Goal: Download file/media

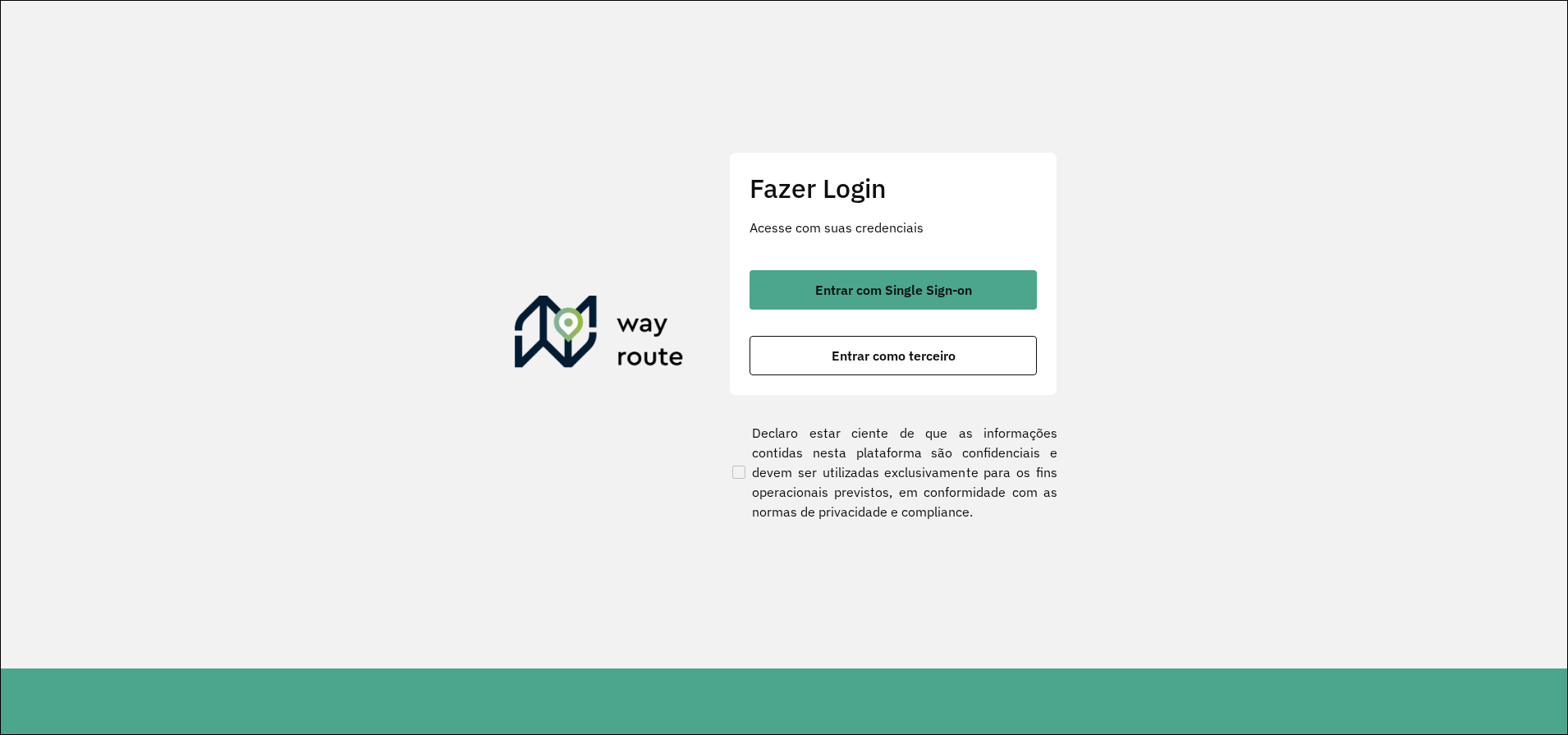
click at [947, 244] on div "Fazer Login Acesse com suas credenciais Entrar com Single Sign-on Entrar como t…" at bounding box center [893, 273] width 328 height 243
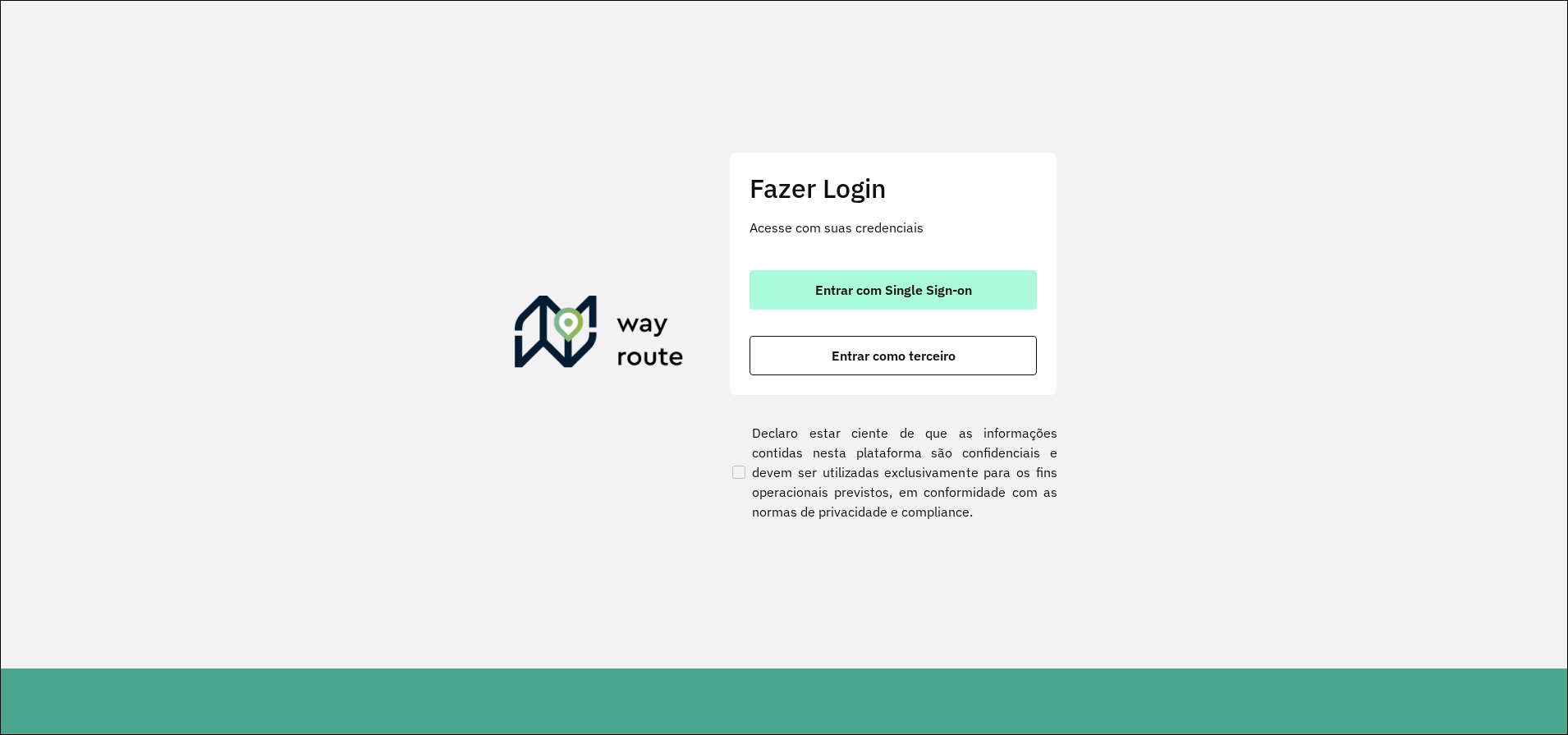
click at [974, 304] on button "Entrar com Single Sign-on" at bounding box center [893, 290] width 287 height 40
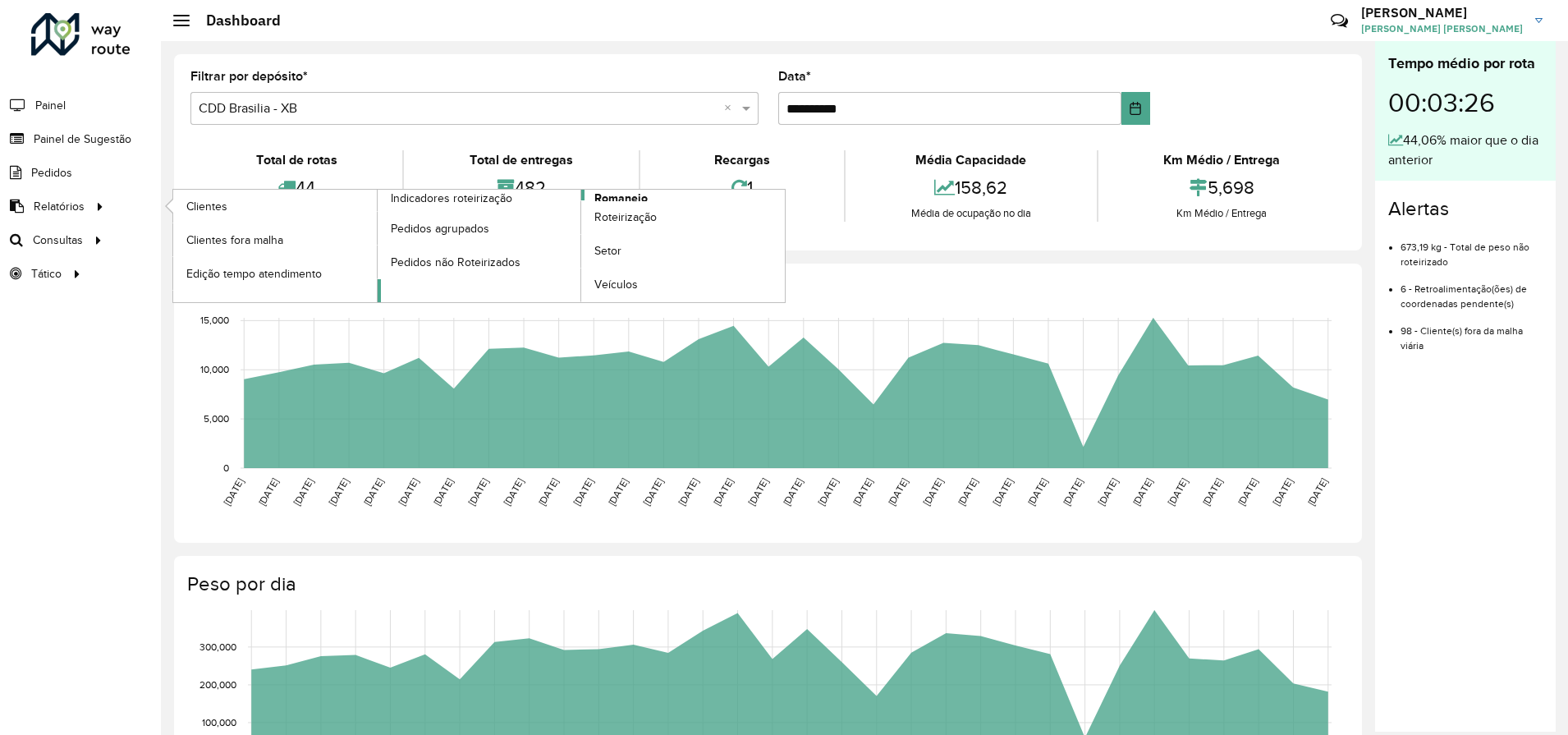
click at [638, 198] on span "Romaneio" at bounding box center [621, 198] width 53 height 17
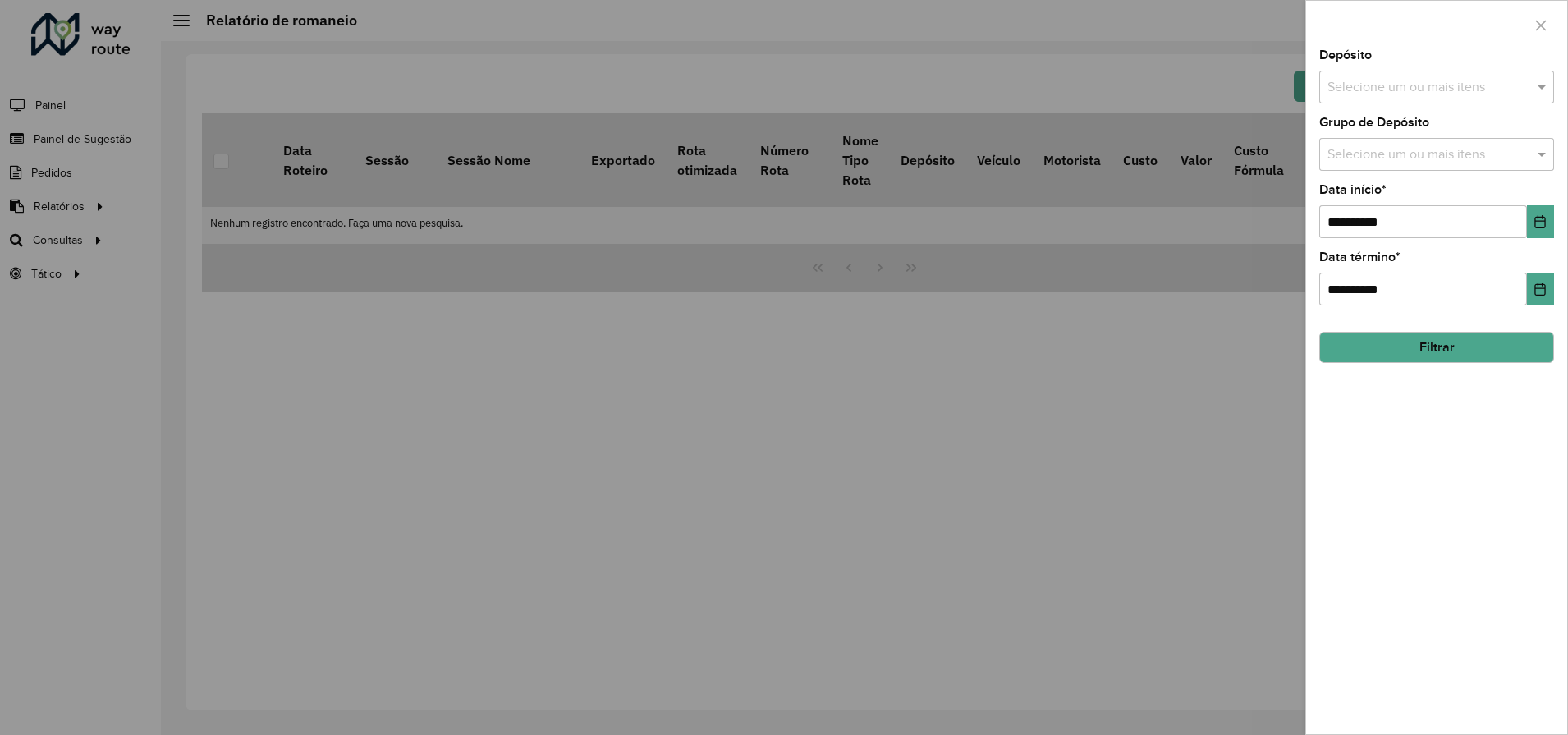
click at [1397, 91] on input "text" at bounding box center [1429, 88] width 211 height 19
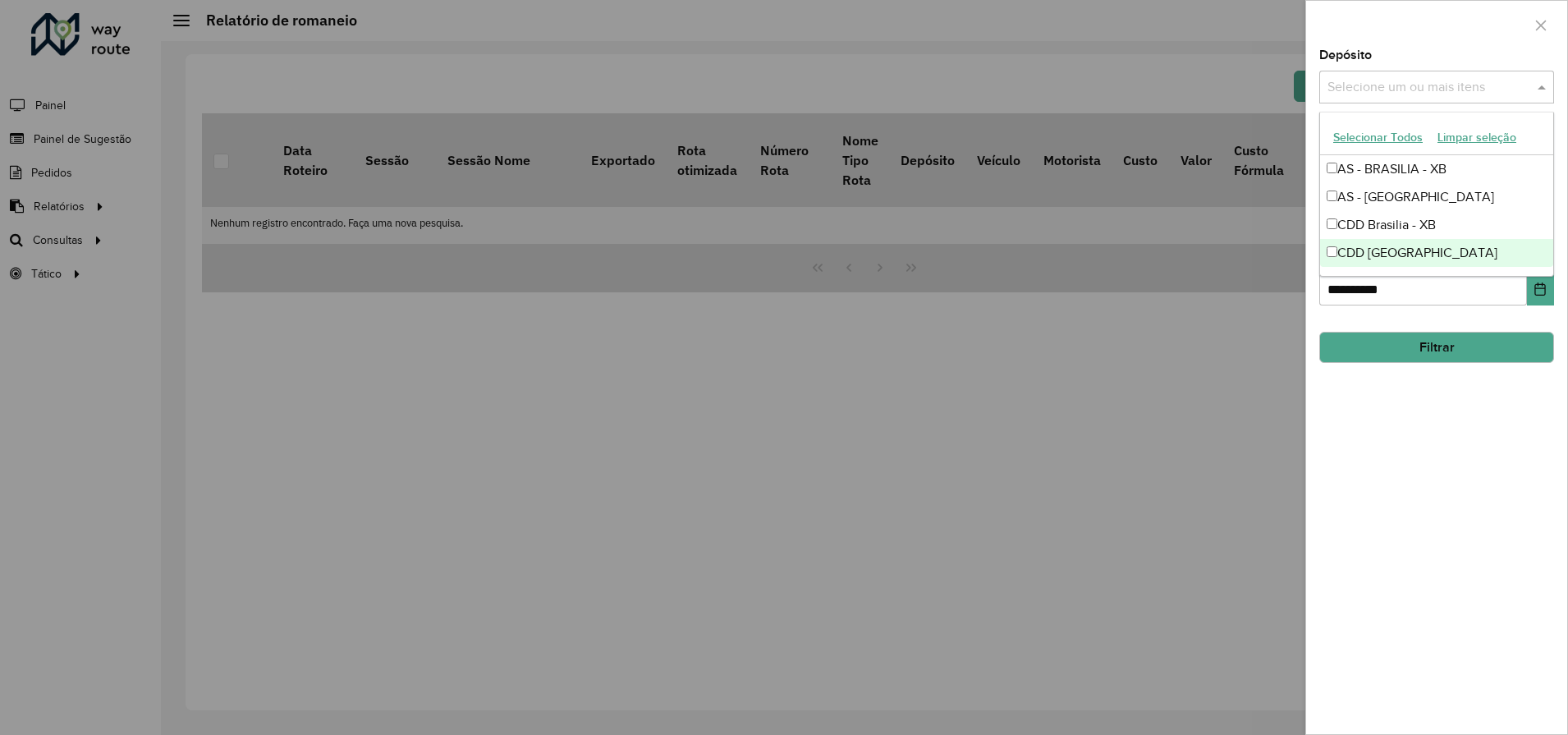
click at [1393, 264] on div "CDD [GEOGRAPHIC_DATA]" at bounding box center [1437, 253] width 233 height 28
click at [1442, 351] on button "Filtrar" at bounding box center [1437, 347] width 235 height 31
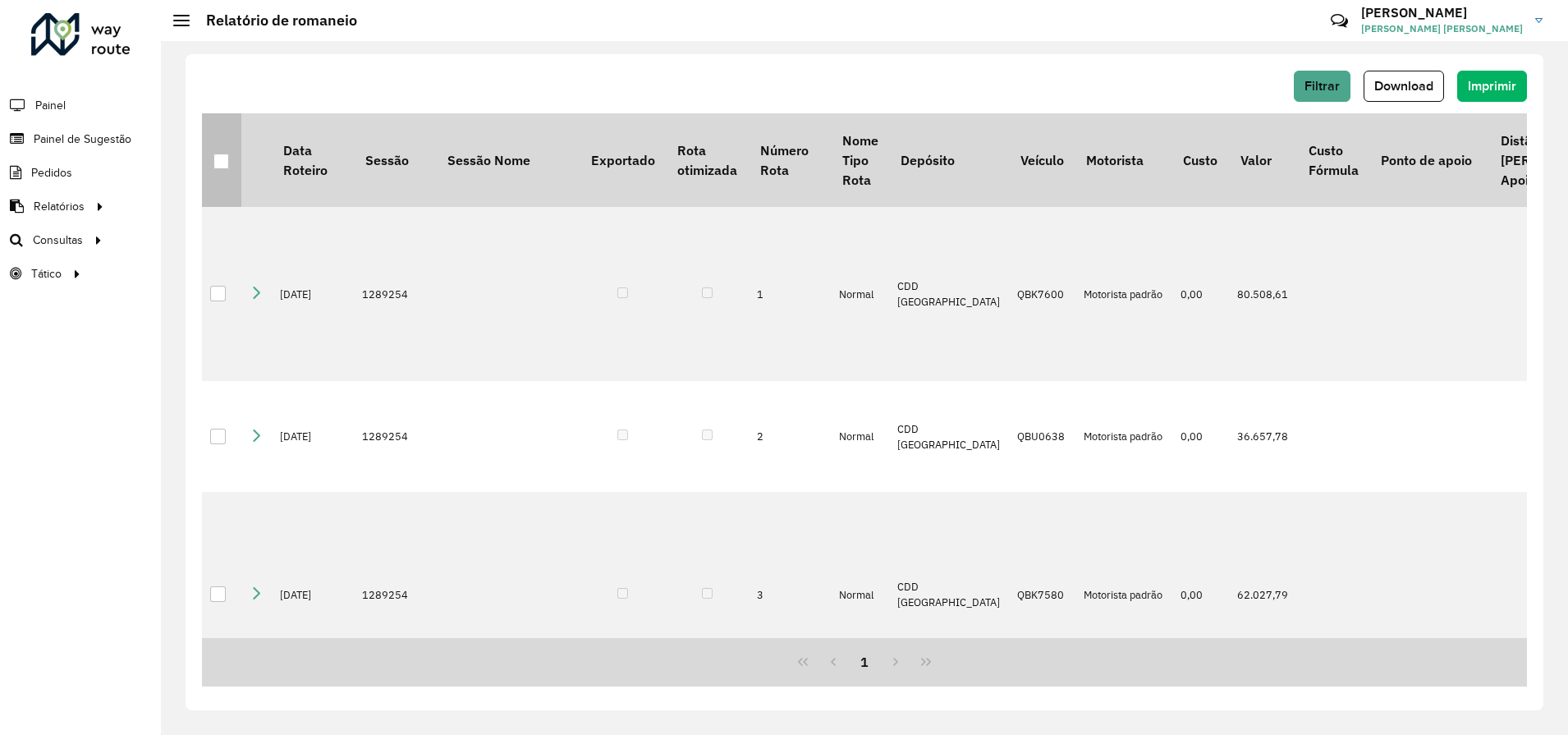
click at [224, 166] on div at bounding box center [221, 161] width 16 height 16
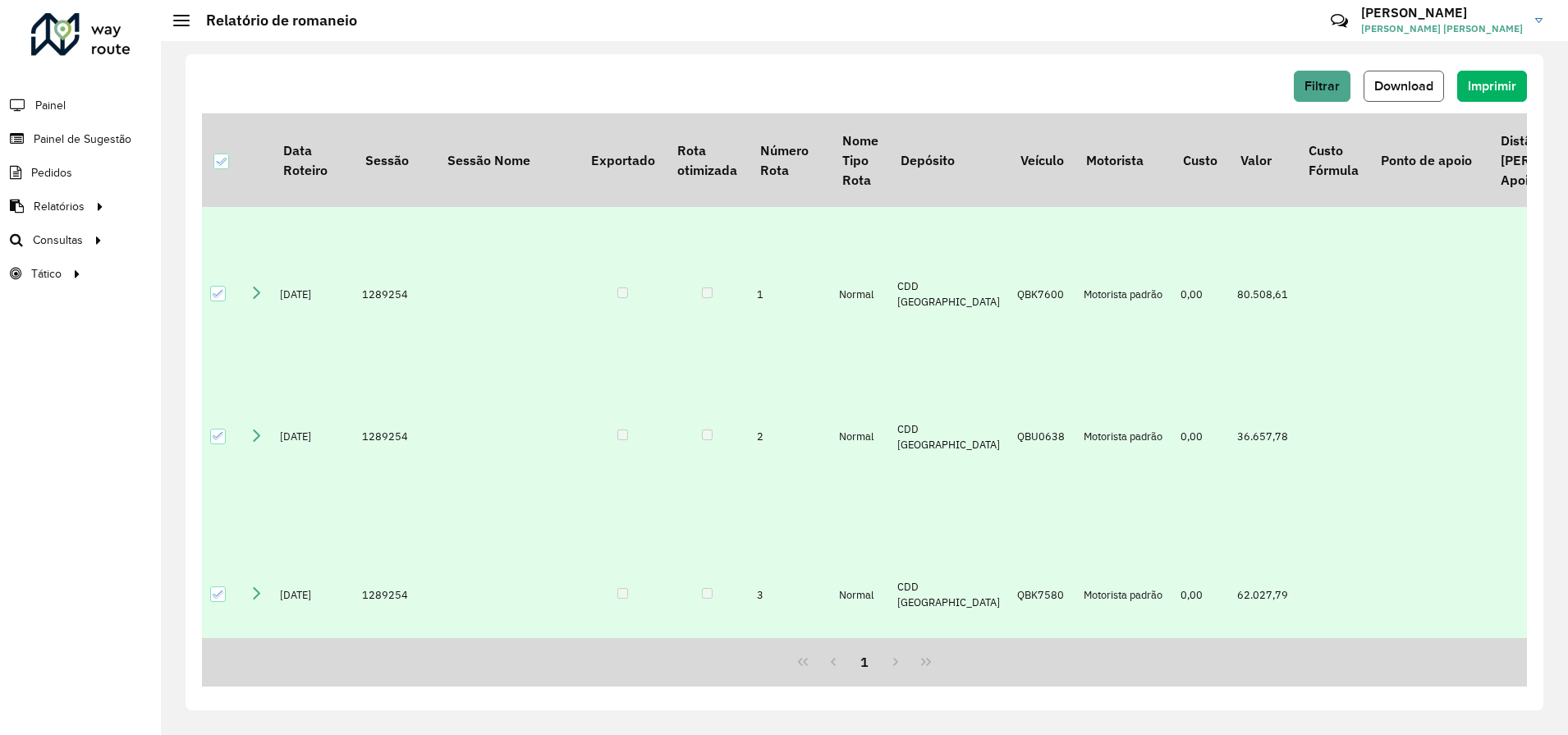
click at [1400, 90] on span "Download" at bounding box center [1404, 86] width 59 height 14
